Goal: Register for event/course

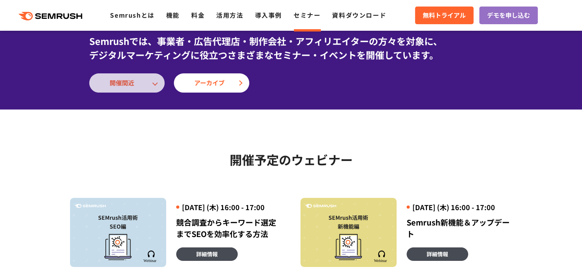
click at [147, 87] on link "開催間近" at bounding box center [126, 82] width 75 height 19
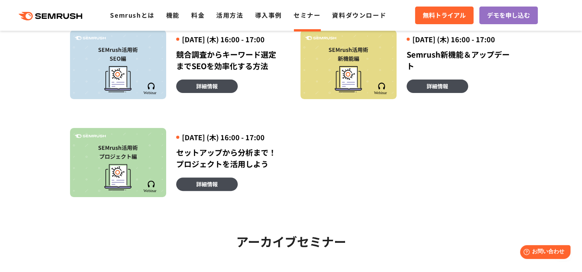
scroll to position [243, 0]
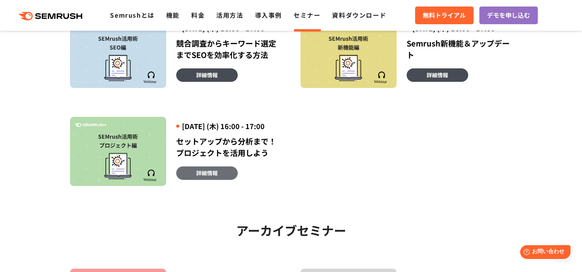
click at [223, 180] on link "詳細情報" at bounding box center [207, 173] width 62 height 13
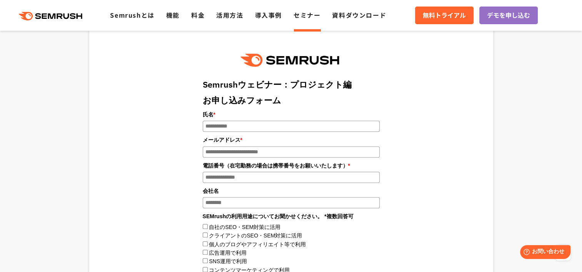
scroll to position [833, 0]
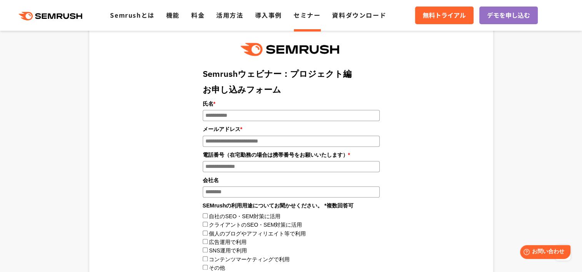
click at [298, 115] on input "氏名 *" at bounding box center [291, 115] width 177 height 11
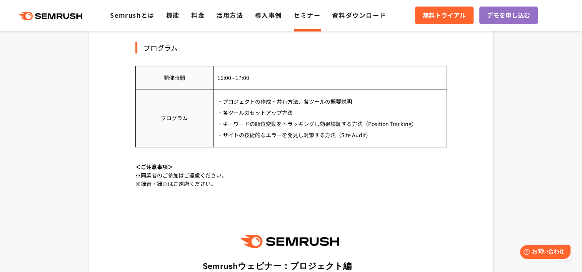
scroll to position [385, 0]
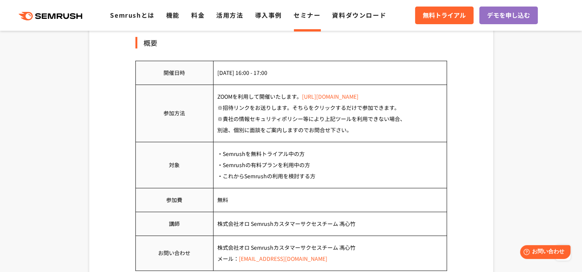
type input "*****"
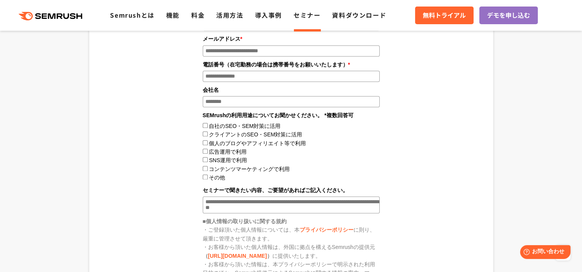
scroll to position [833, 0]
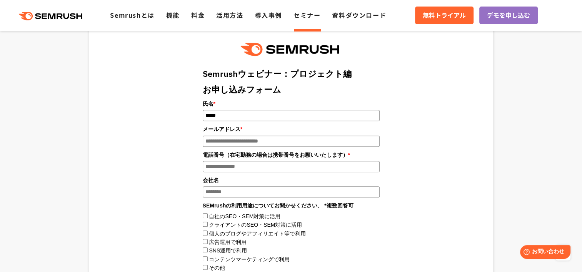
drag, startPoint x: 258, startPoint y: 140, endPoint x: 255, endPoint y: 140, distance: 3.9
click at [258, 140] on input "メールアドレス *" at bounding box center [291, 141] width 177 height 11
type input "*"
type input "**********"
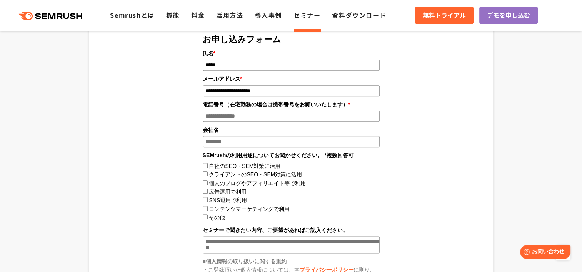
scroll to position [897, 0]
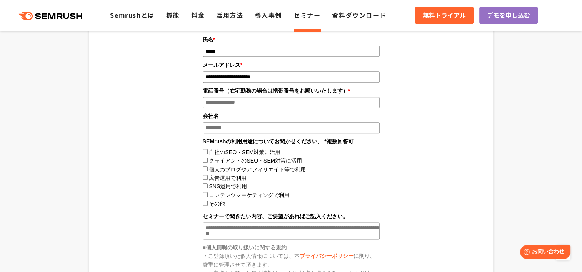
click at [305, 103] on input "電話番号（在宅勤務の場合は携帯番号をお願いいたします） *" at bounding box center [291, 102] width 177 height 11
click at [310, 131] on input "会社名" at bounding box center [291, 127] width 177 height 11
type input "*"
type input "**********"
click at [267, 155] on label自社のSEO・SEM対策に活用"] "自社のSEO・SEM対策に活用" at bounding box center [245, 152] width 72 height 6
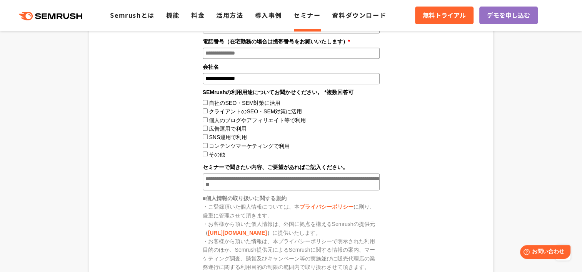
scroll to position [962, 0]
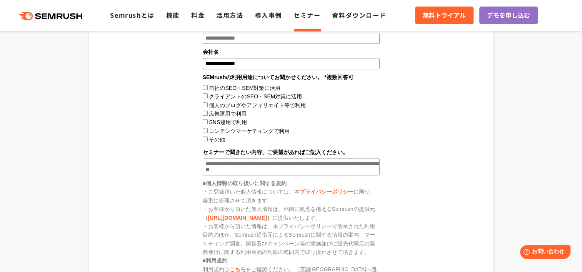
click at [260, 134] on labelコンテンツマーケティングで利用"] "コンテンツマーケティングで利用" at bounding box center [249, 131] width 81 height 6
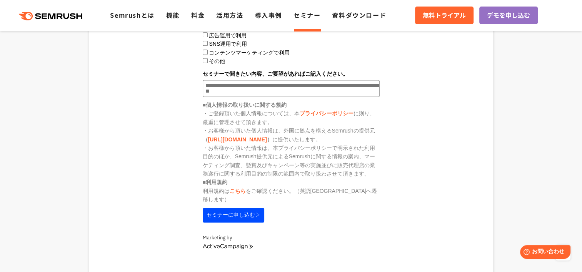
scroll to position [1025, 0]
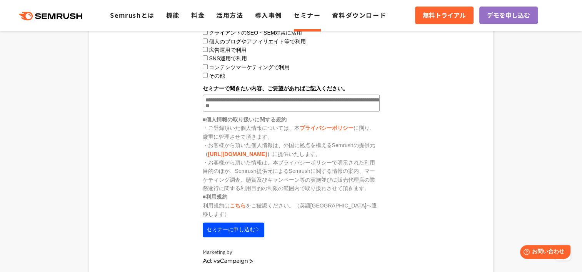
click at [280, 112] on textarea "セミナーで聞きたい内容、ご要望があればご記入ください。" at bounding box center [291, 103] width 177 height 17
click at [320, 110] on textarea "**********" at bounding box center [291, 103] width 177 height 17
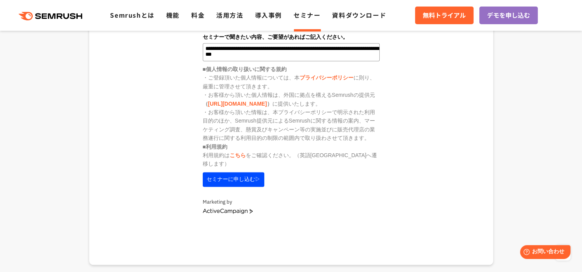
scroll to position [1090, 0]
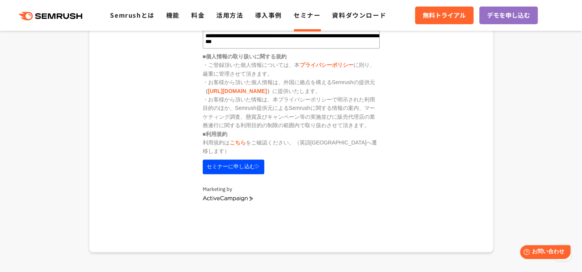
type textarea "**********"
click at [239, 163] on button "セミナーに申し込む▷" at bounding box center [234, 167] width 62 height 15
click at [257, 163] on button "セミナーに申し込む▷" at bounding box center [234, 167] width 62 height 15
click at [236, 160] on button "セミナーに申し込む▷" at bounding box center [234, 167] width 62 height 15
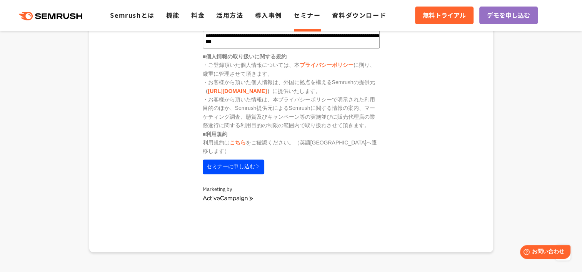
click at [236, 160] on button "セミナーに申し込む▷" at bounding box center [234, 167] width 62 height 15
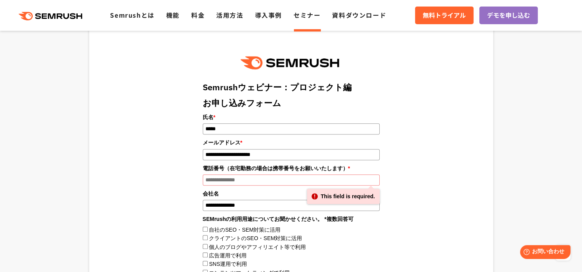
scroll to position [833, 0]
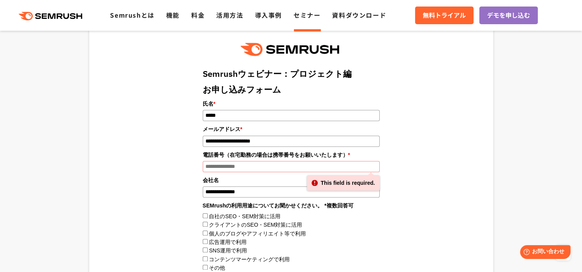
click at [271, 168] on input "電話番号（在宅勤務の場合は携帯番号をお願いいたします） *" at bounding box center [291, 166] width 177 height 11
click at [270, 168] on input "電話番号（在宅勤務の場合は携帯番号をお願いいたします） *" at bounding box center [291, 166] width 177 height 11
type input "*"
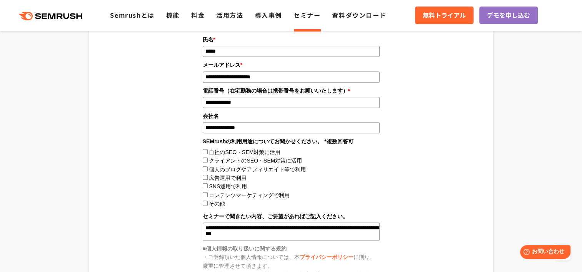
scroll to position [1090, 0]
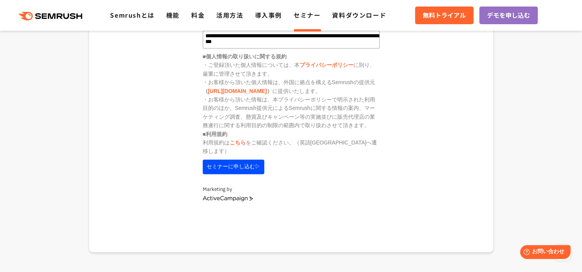
type input "**********"
click at [232, 160] on button "セミナーに申し込む▷" at bounding box center [234, 167] width 62 height 15
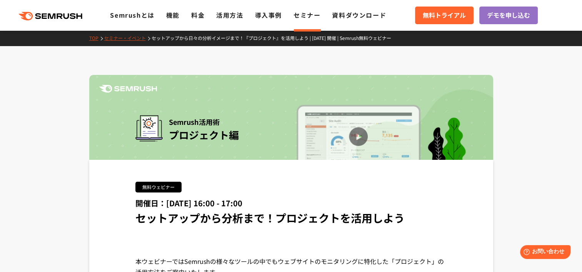
scroll to position [0, 0]
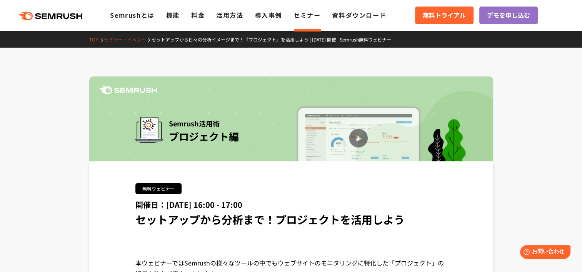
click at [119, 40] on link "セミナー・イベント" at bounding box center [127, 39] width 47 height 7
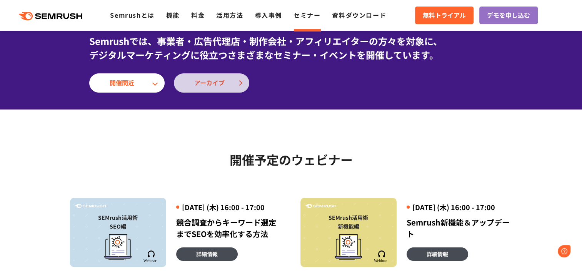
click at [218, 83] on span "アーカイブ" at bounding box center [211, 83] width 35 height 10
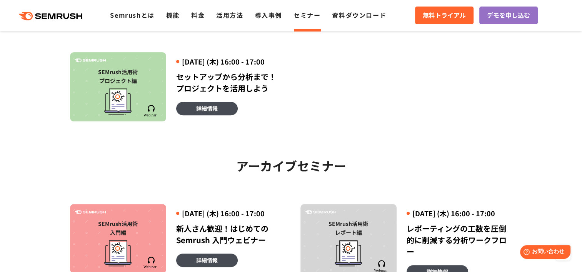
scroll to position [243, 0]
